Goal: Task Accomplishment & Management: Manage account settings

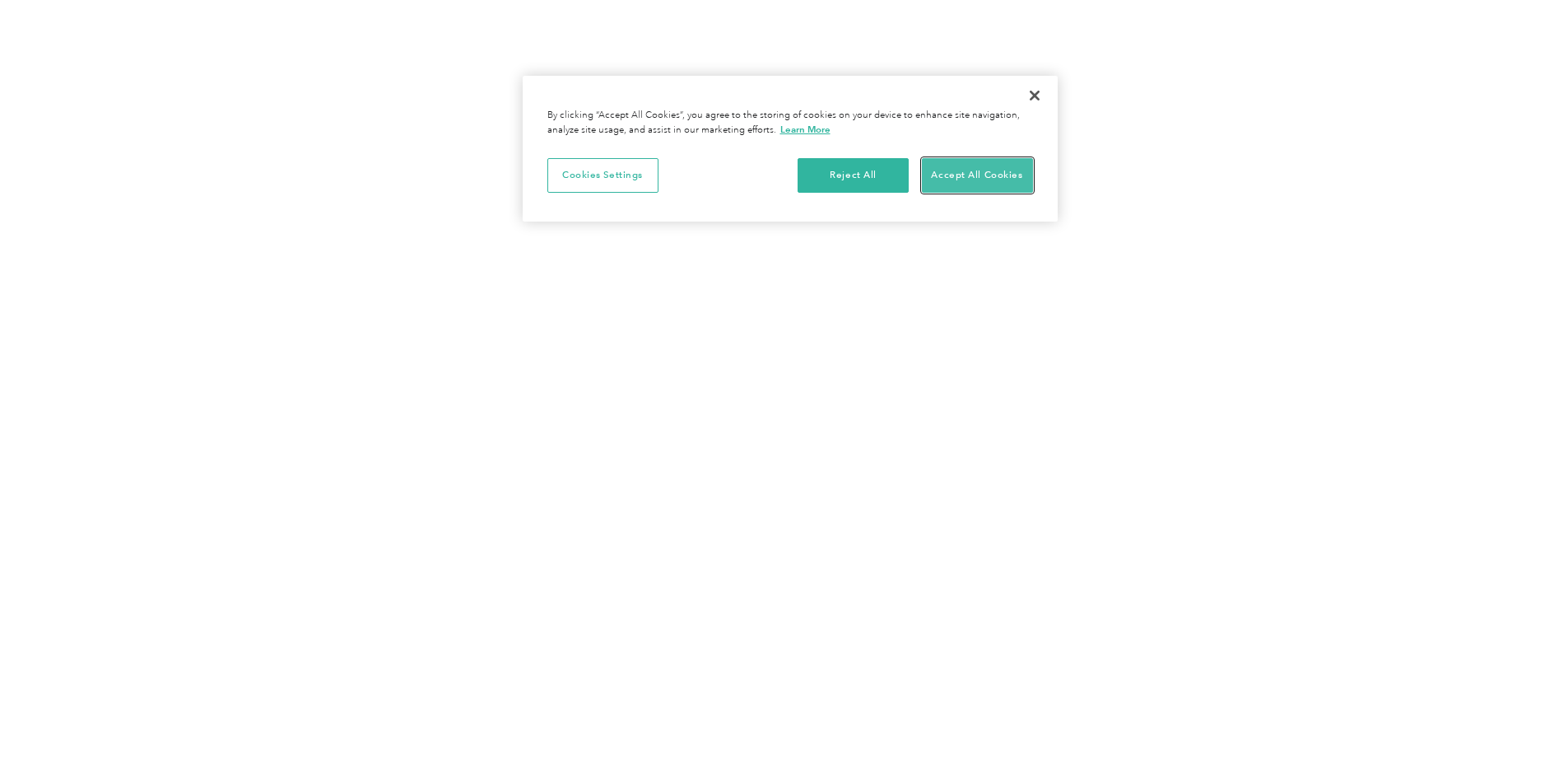
click at [960, 178] on button "Accept All Cookies" at bounding box center [978, 175] width 112 height 35
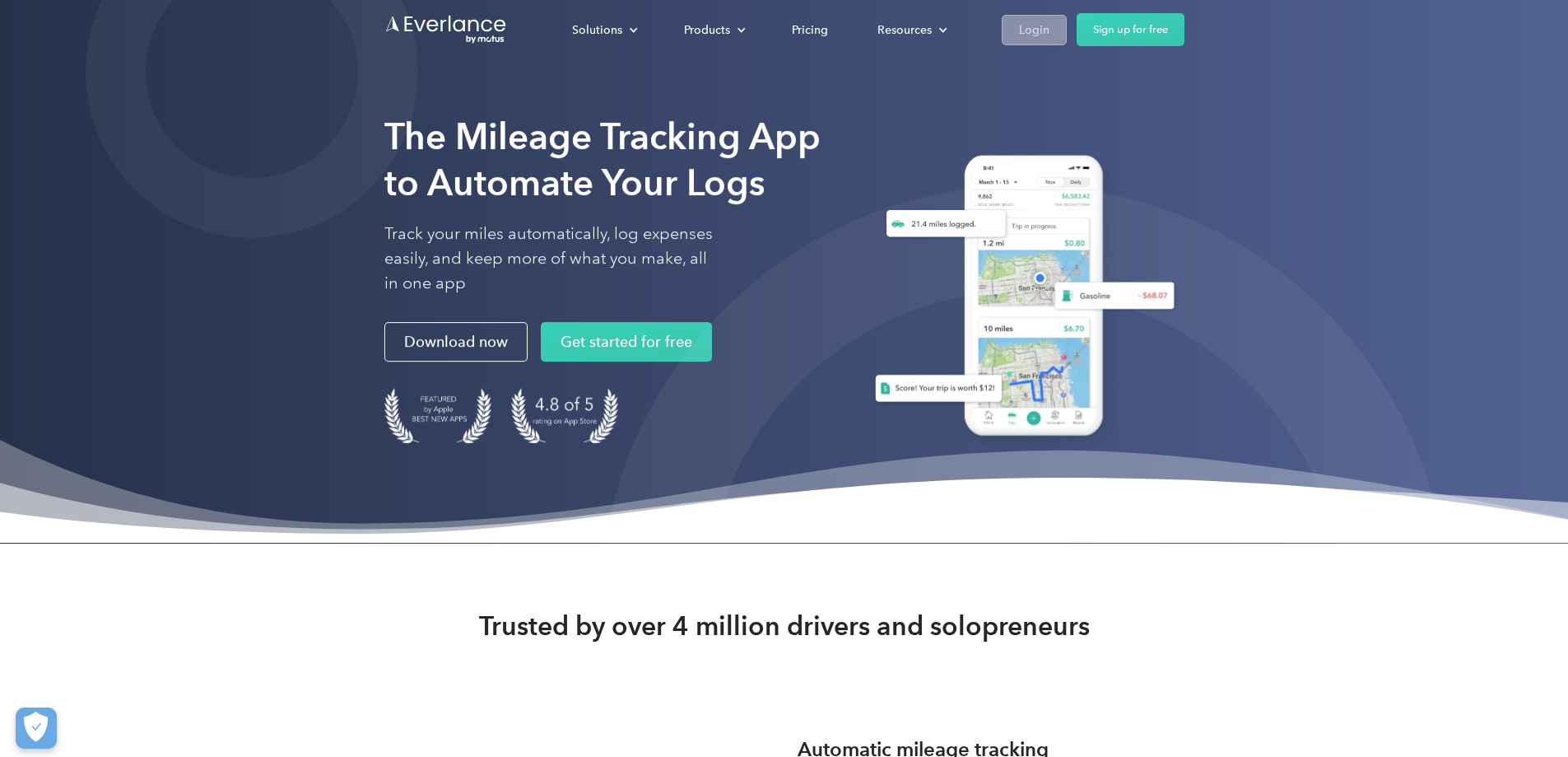
click at [1049, 32] on div "Login" at bounding box center [1033, 30] width 31 height 21
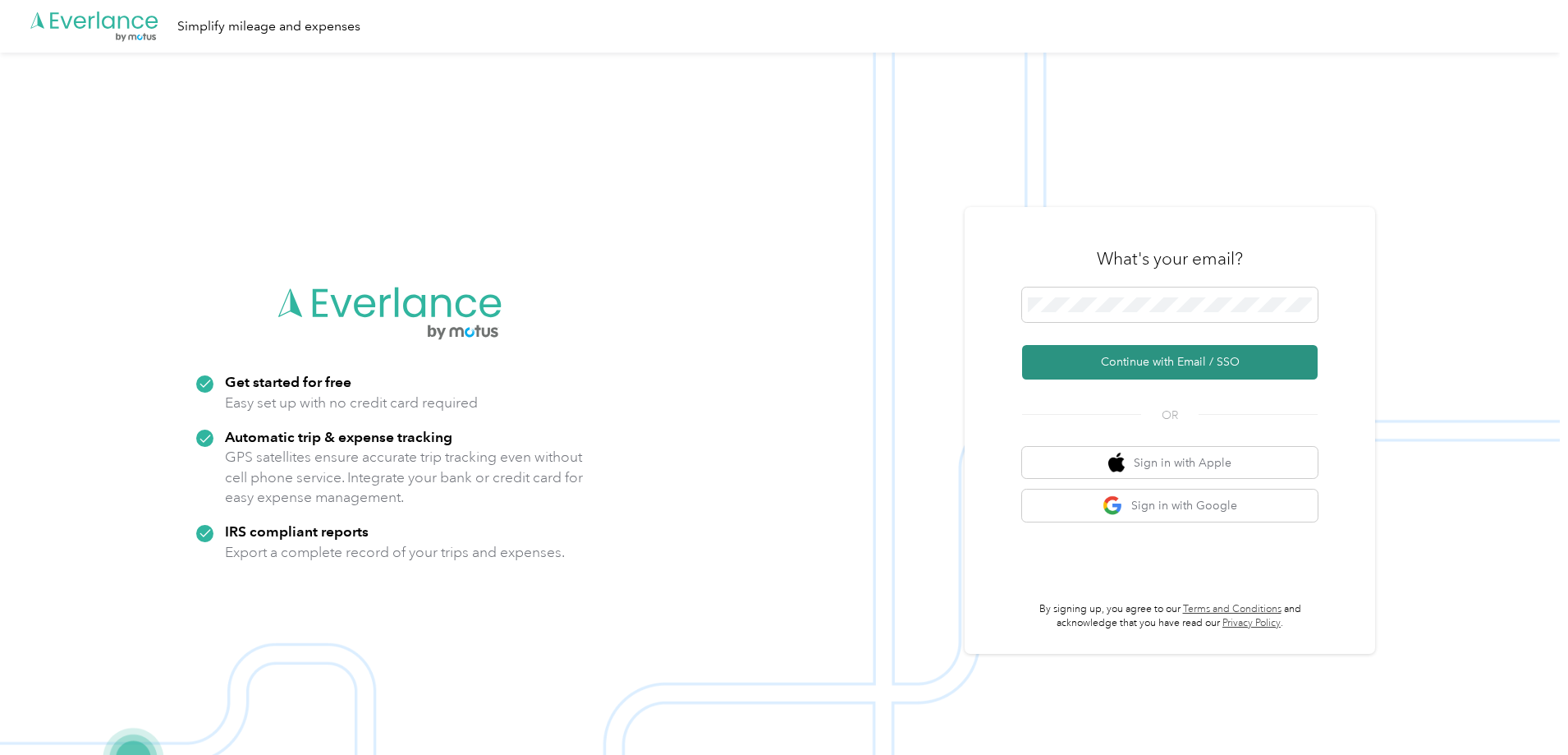
click at [1162, 358] on button "Continue with Email / SSO" at bounding box center [1170, 362] width 296 height 35
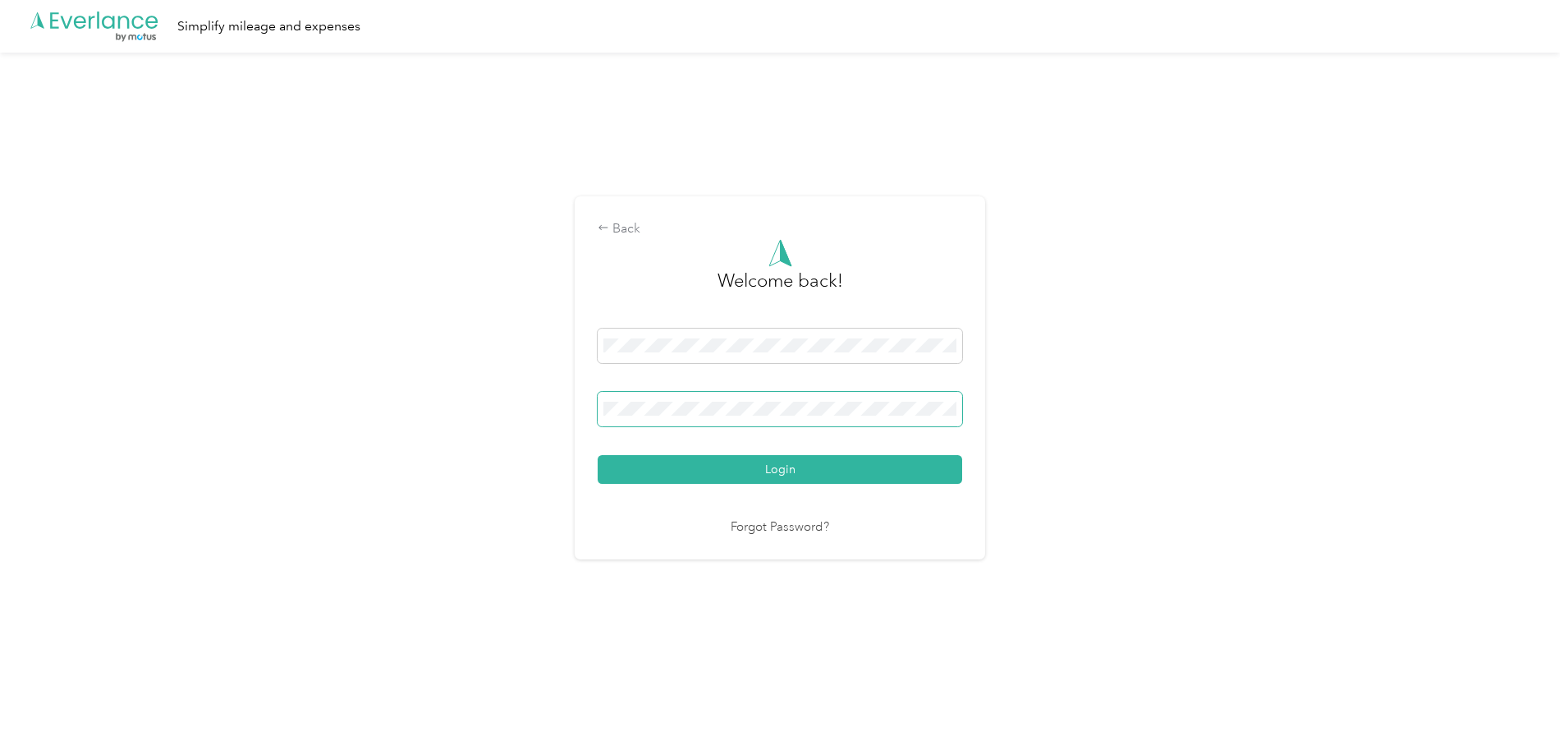
click at [723, 418] on span at bounding box center [780, 408] width 364 height 35
click at [793, 524] on link "Forgot Password?" at bounding box center [780, 528] width 98 height 19
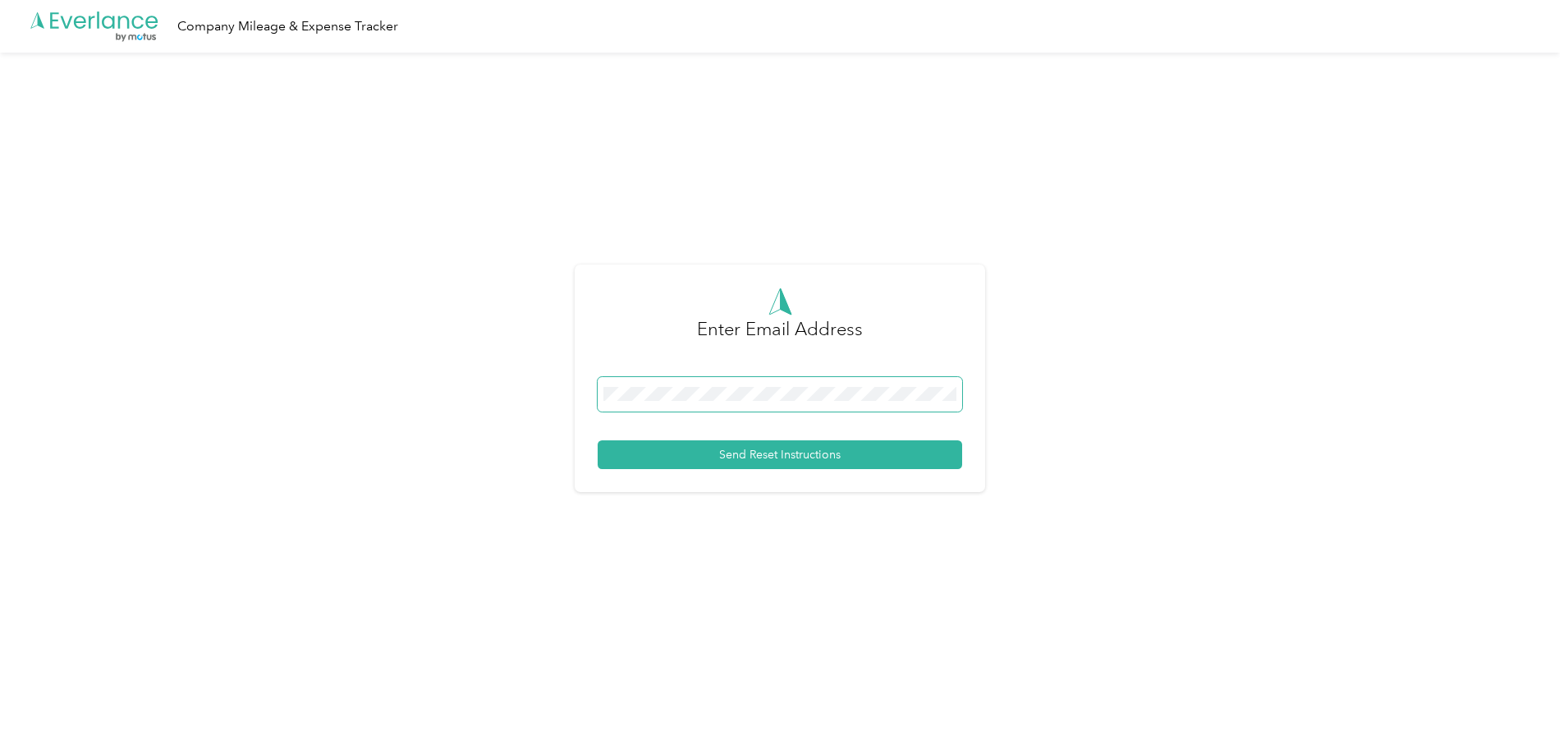
click at [705, 382] on span at bounding box center [780, 393] width 364 height 35
click at [770, 450] on button "Send Reset Instructions" at bounding box center [780, 454] width 364 height 29
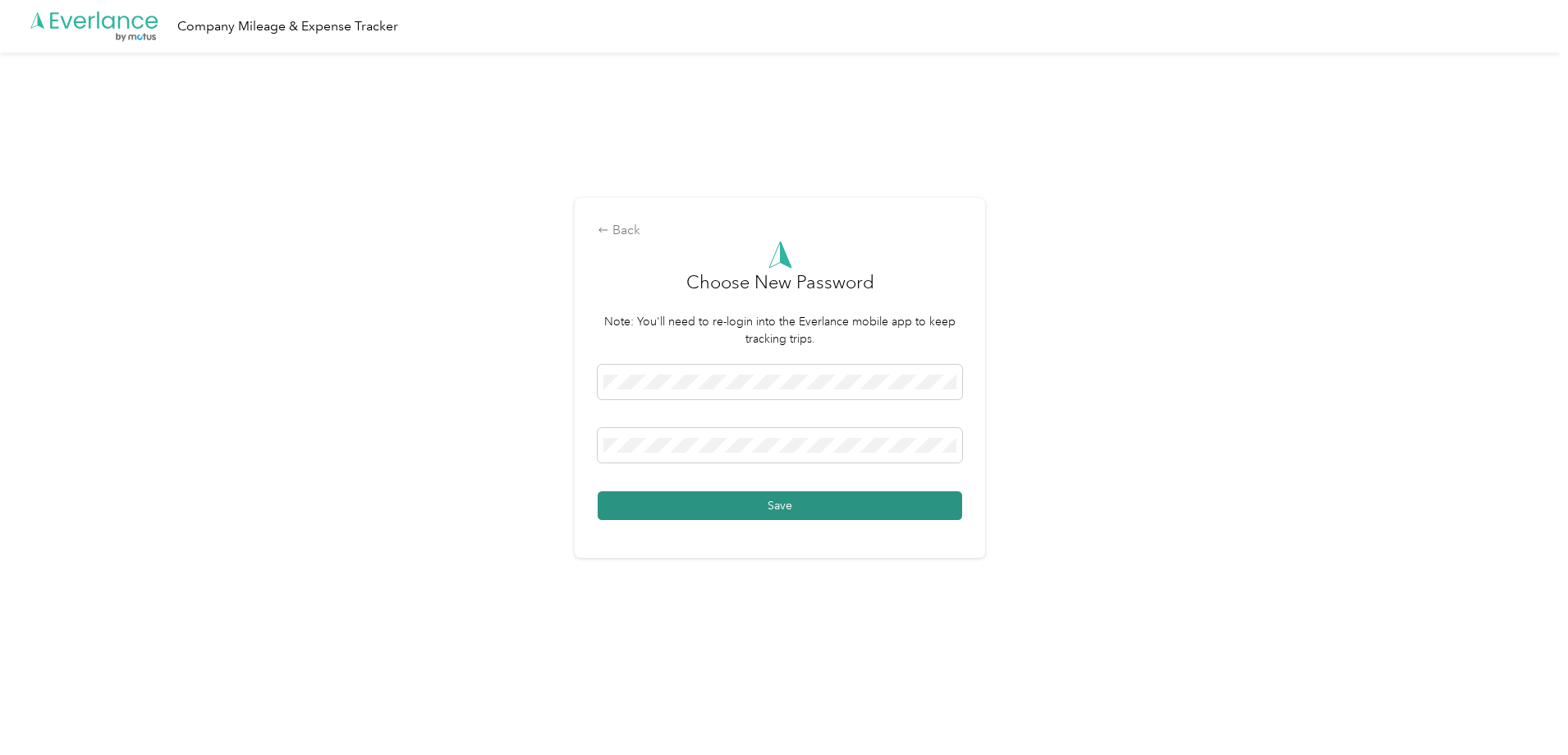
click at [780, 512] on button "Save" at bounding box center [780, 505] width 364 height 29
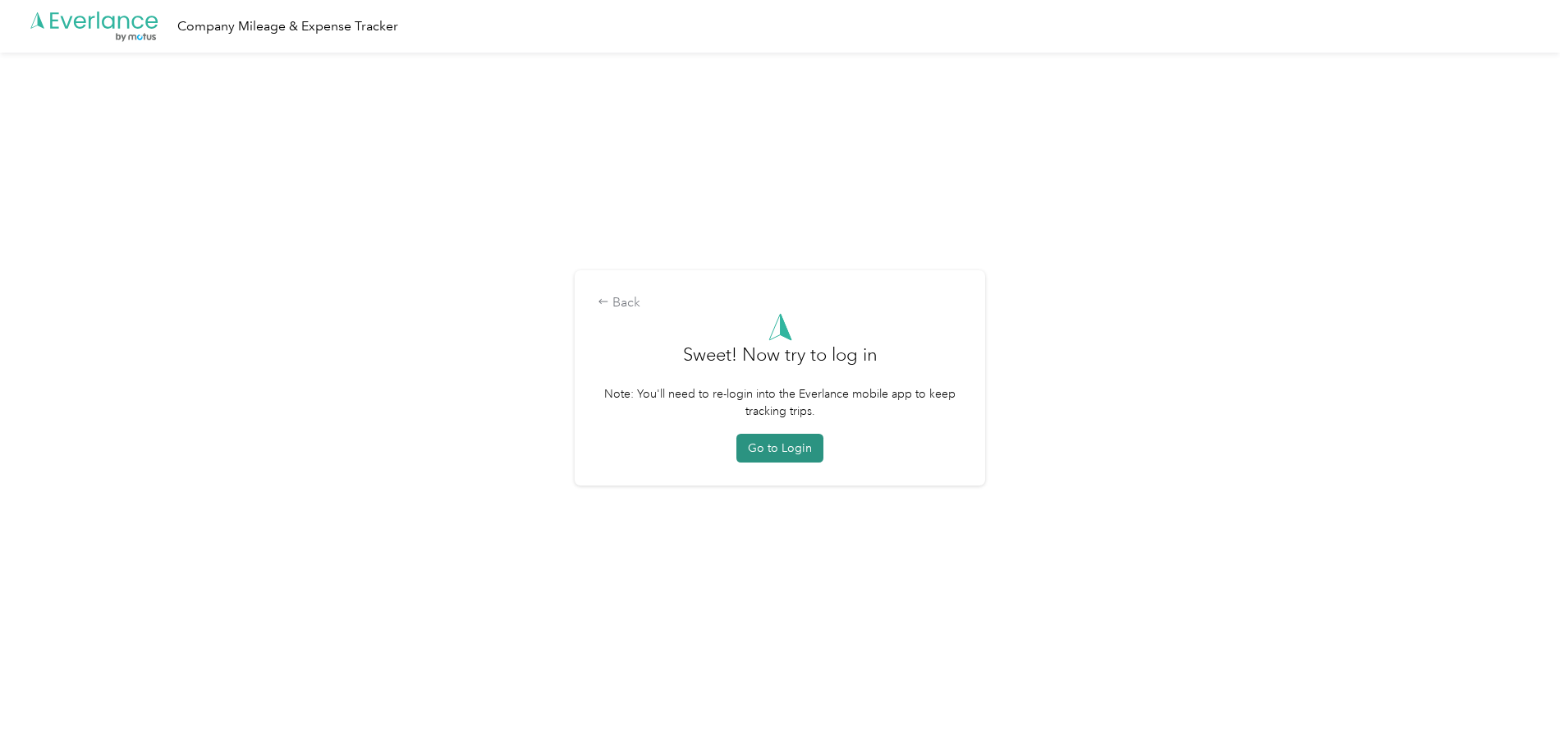
click at [787, 448] on button "Go to Login" at bounding box center [781, 447] width 87 height 29
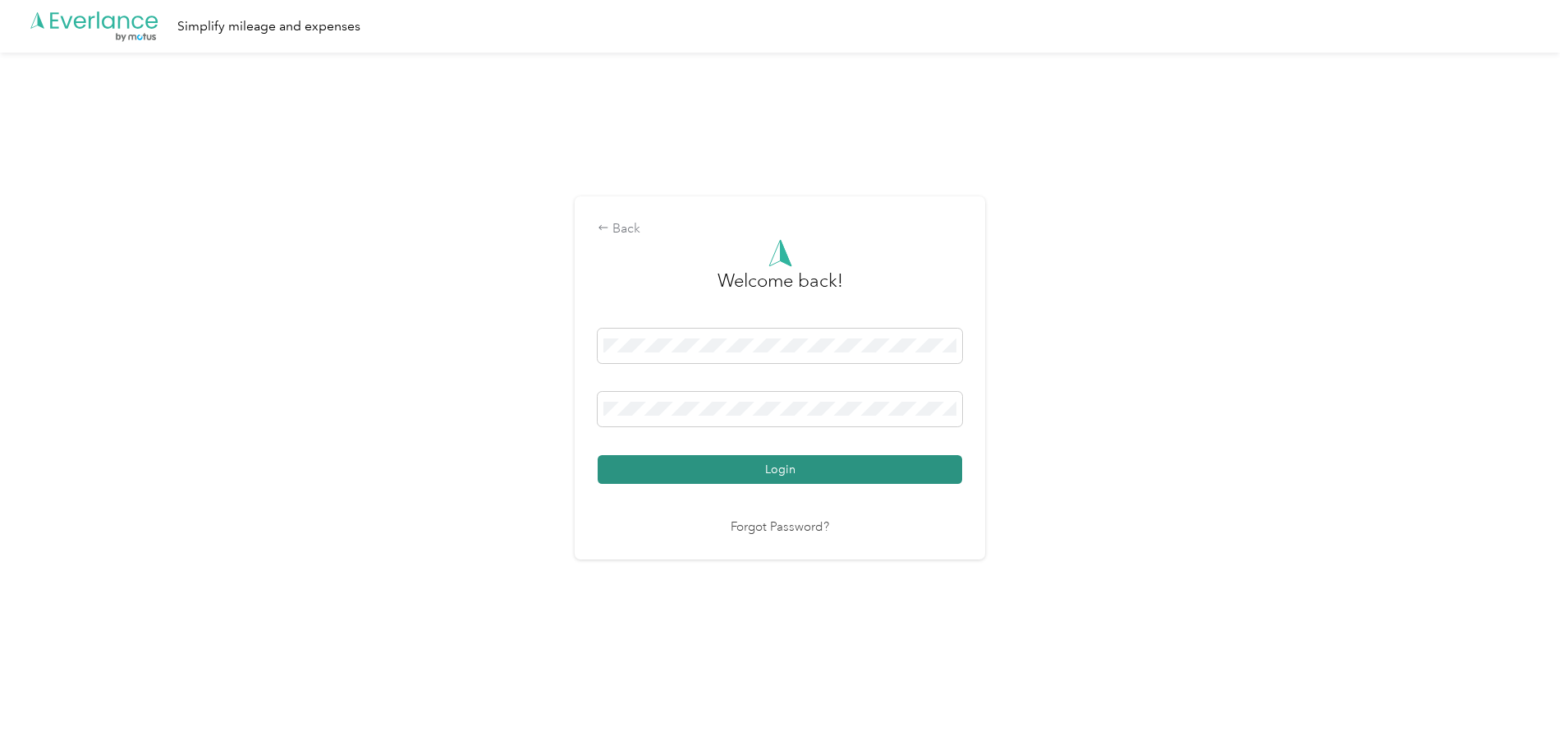
click at [802, 468] on button "Login" at bounding box center [780, 469] width 364 height 29
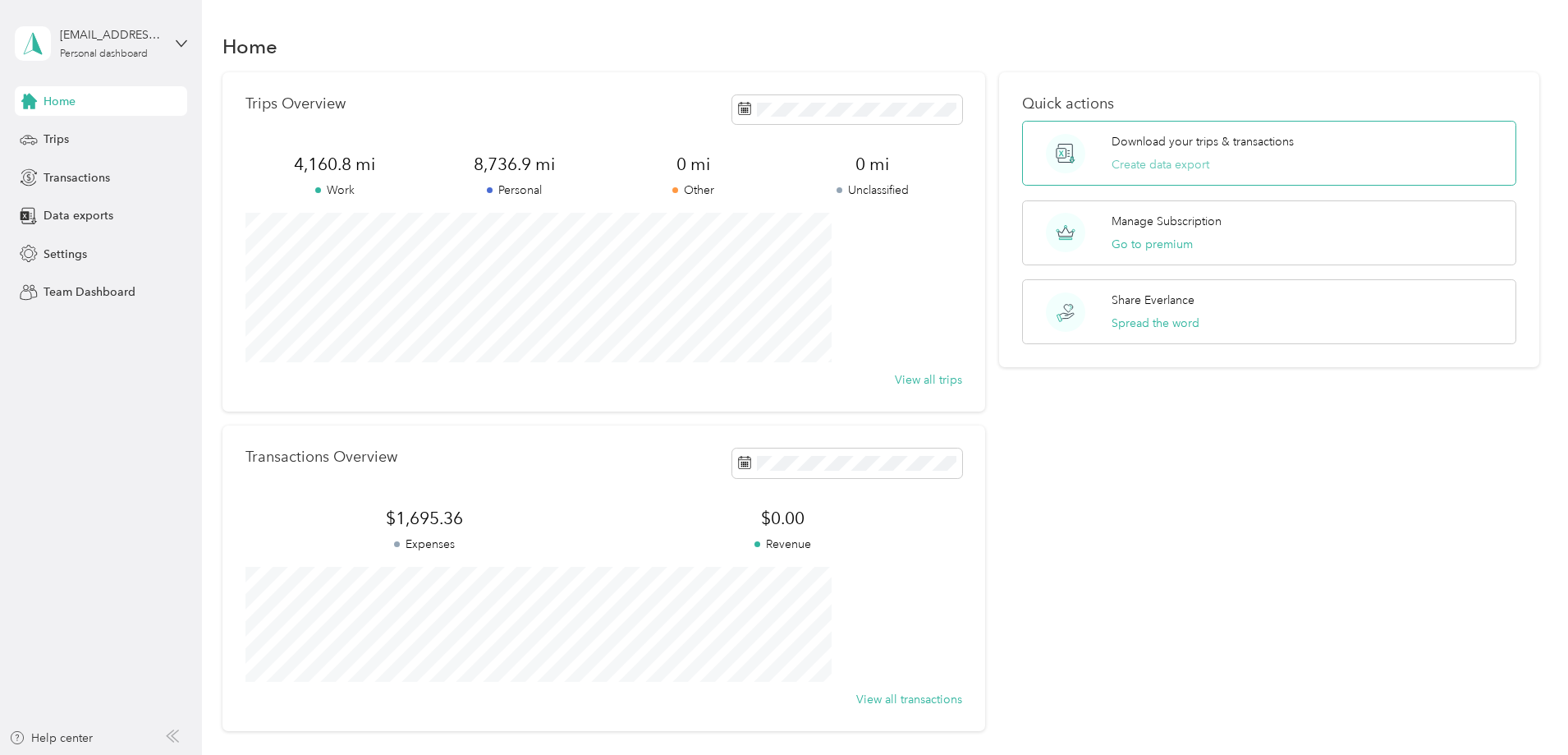
click at [1158, 160] on button "Create data export" at bounding box center [1160, 164] width 97 height 17
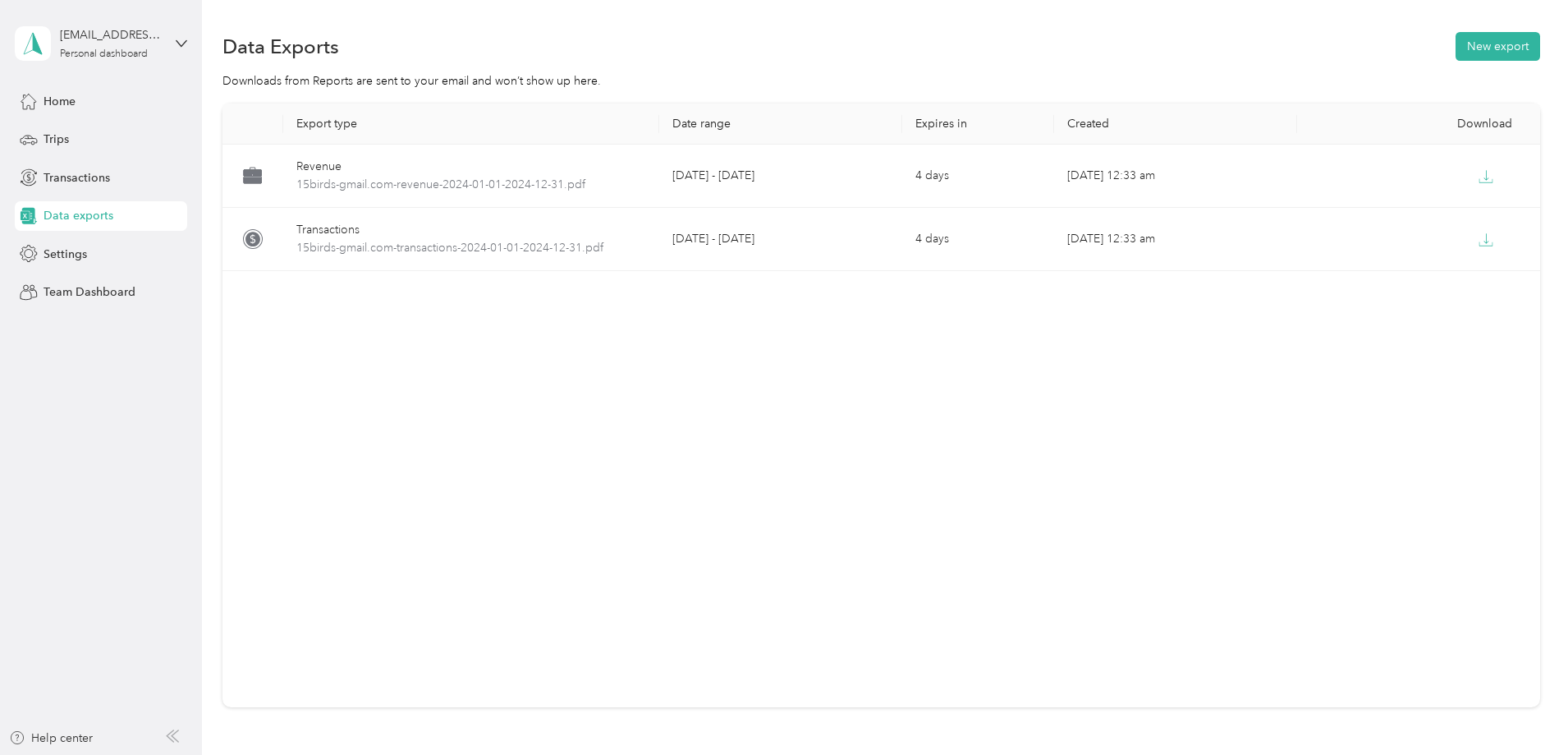
click at [1187, 47] on div "Data Exports New export" at bounding box center [881, 46] width 1318 height 35
